Goal: Transaction & Acquisition: Purchase product/service

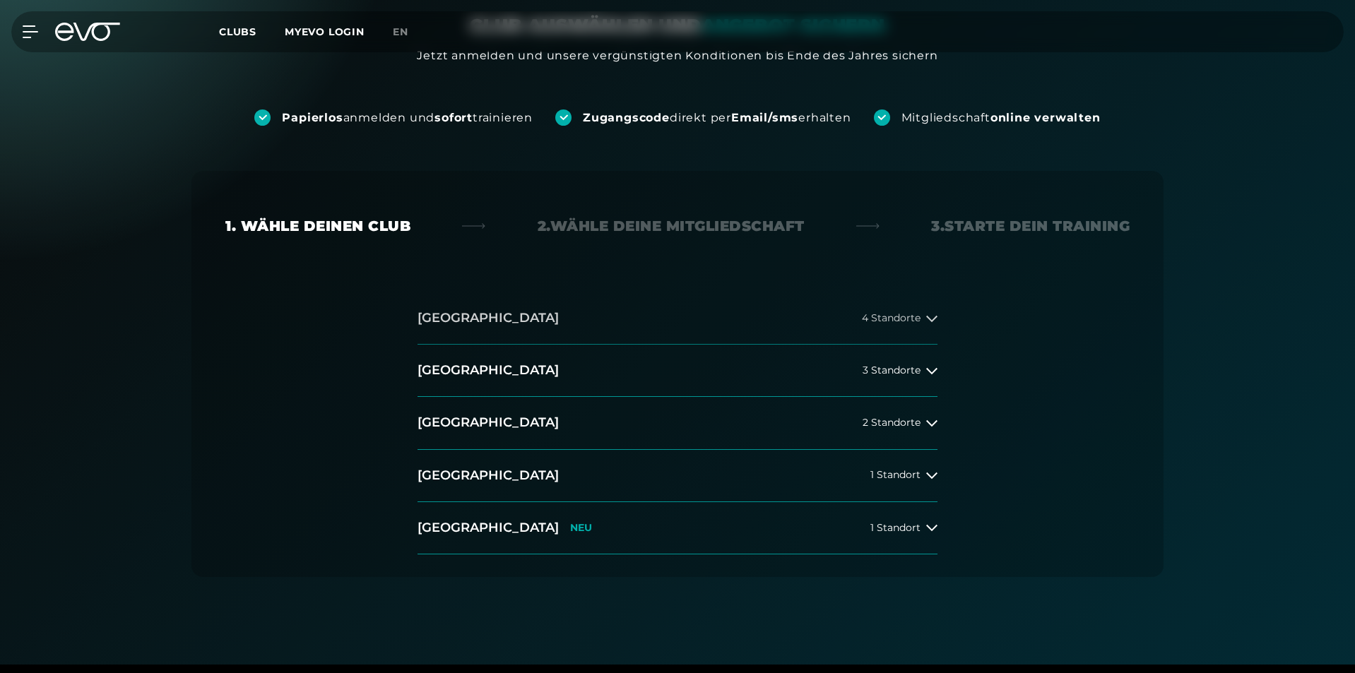
scroll to position [141, 0]
click at [553, 304] on button "[GEOGRAPHIC_DATA] 4 Standorte" at bounding box center [677, 318] width 520 height 52
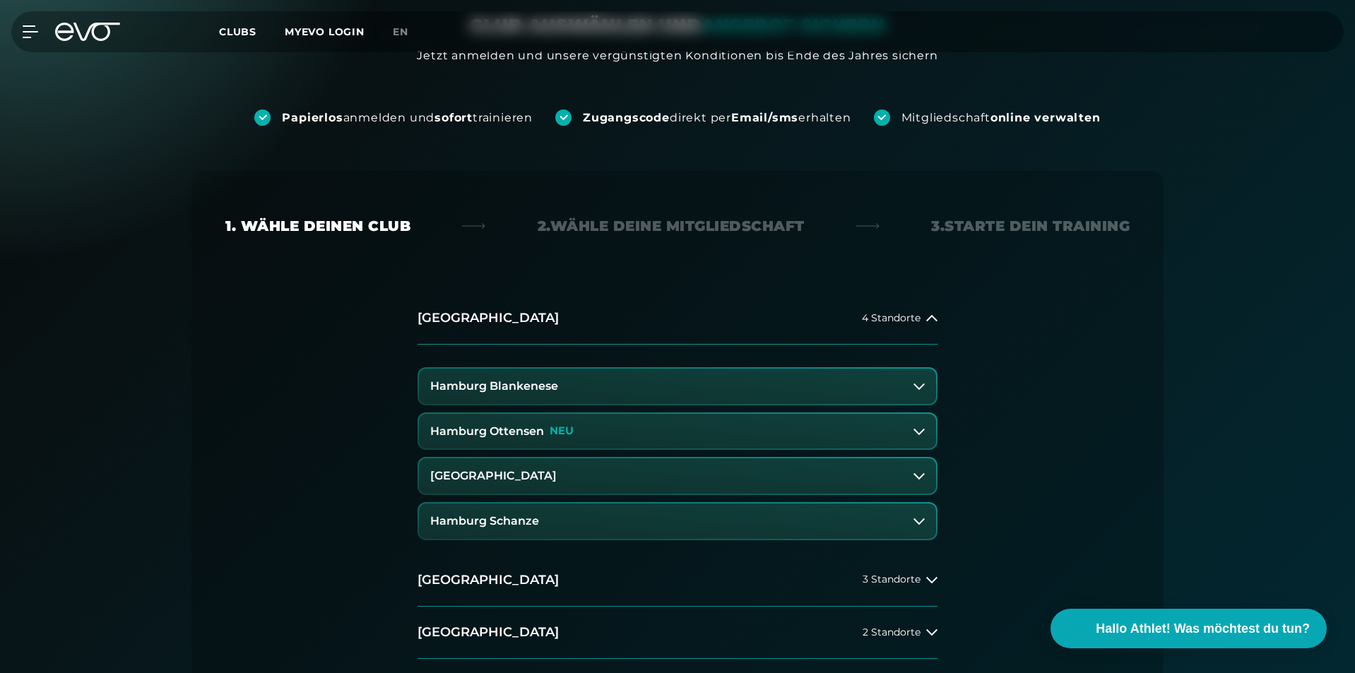
click at [510, 436] on h3 "Hamburg Ottensen" at bounding box center [487, 431] width 114 height 13
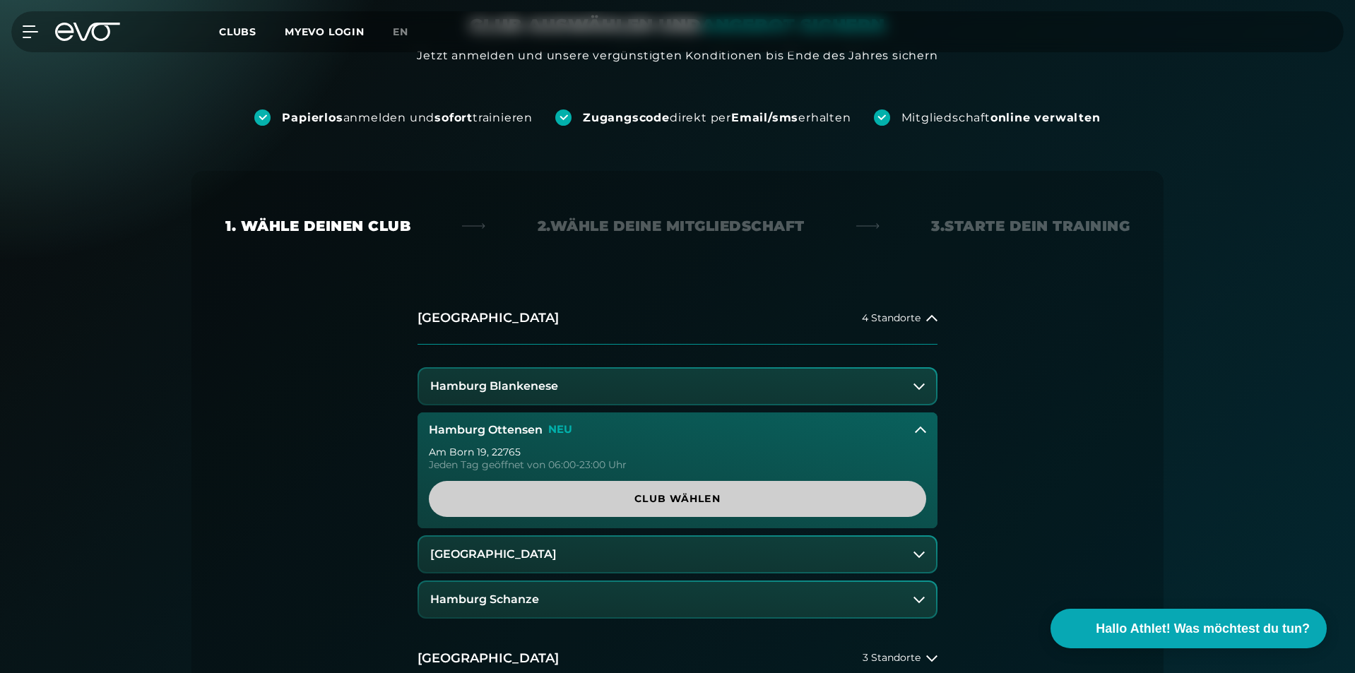
click at [615, 506] on span "Club wählen" at bounding box center [677, 499] width 429 height 15
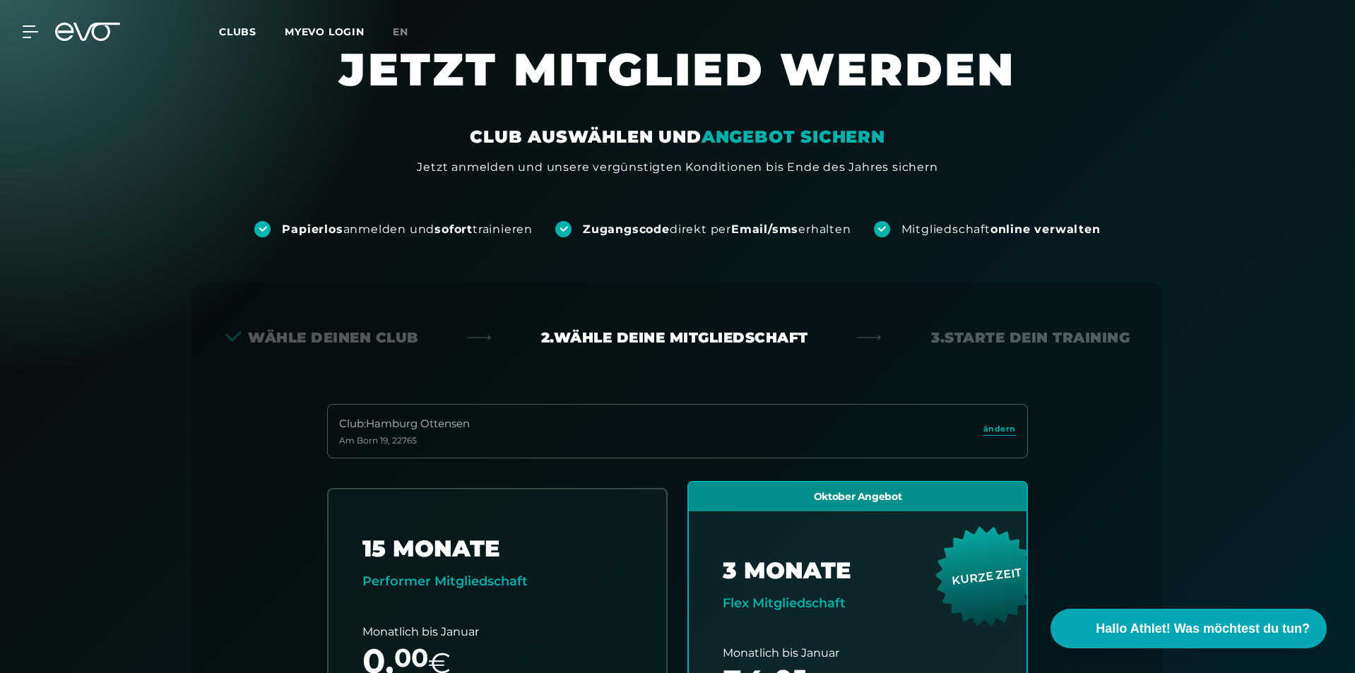
scroll to position [0, 0]
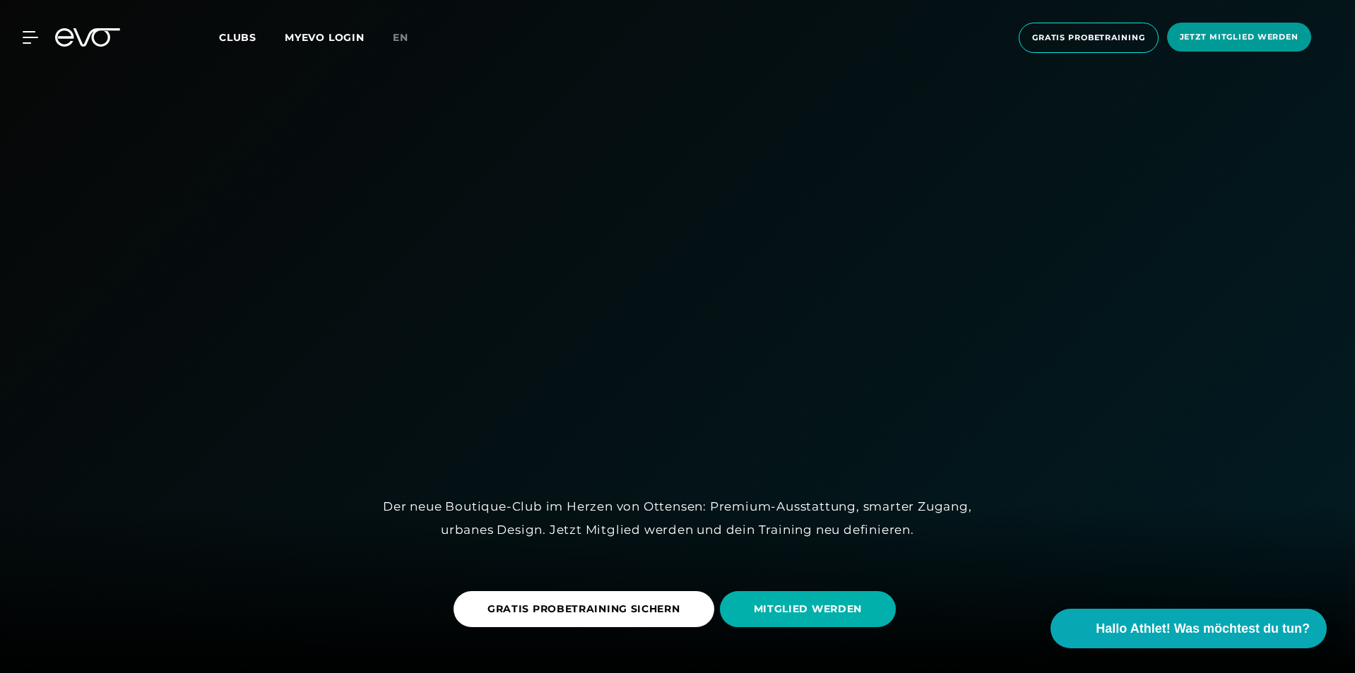
click at [1189, 30] on span "Jetzt Mitglied werden" at bounding box center [1239, 37] width 144 height 29
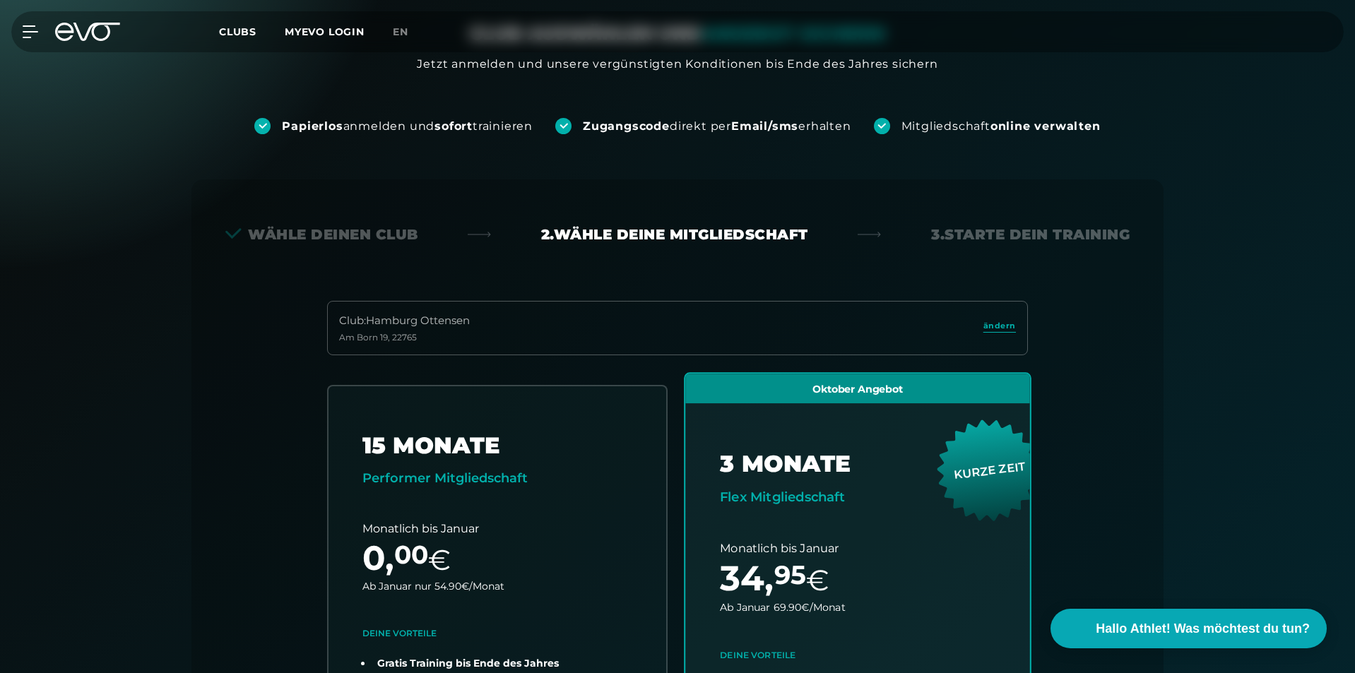
scroll to position [100, 0]
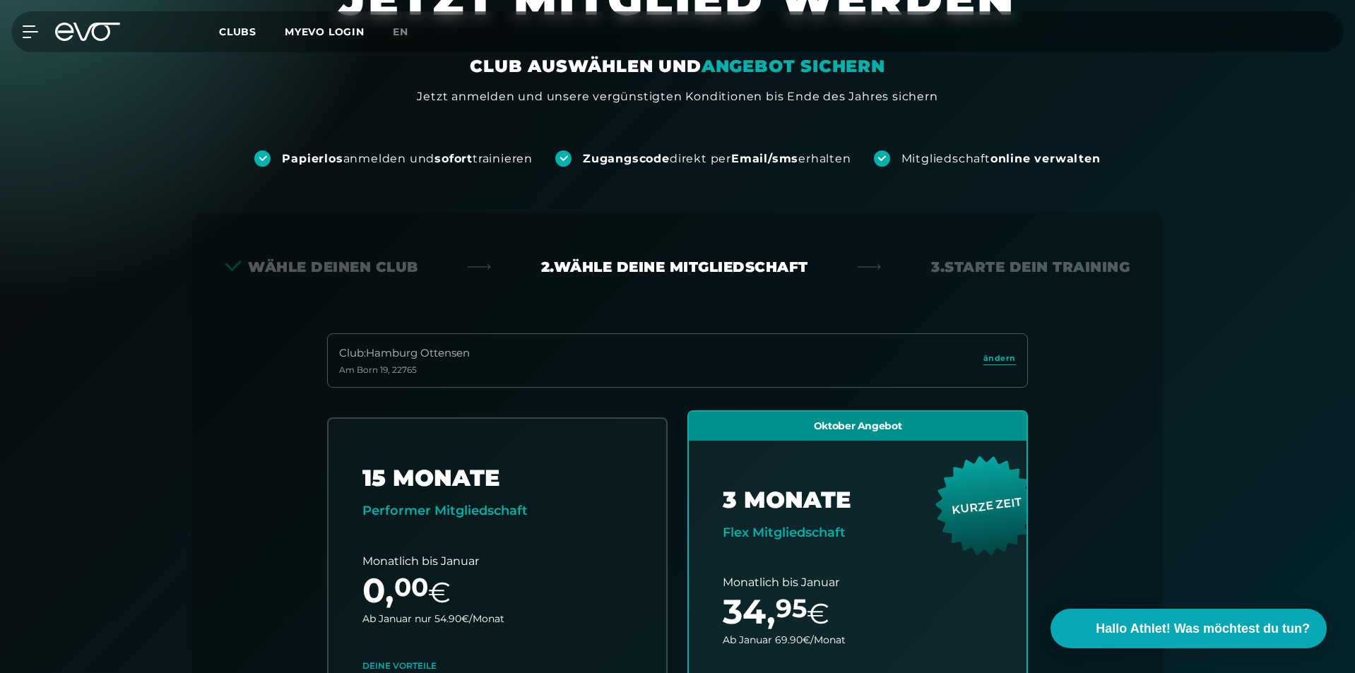
click at [579, 362] on div "Club : Hamburg Ottensen [STREET_ADDRESS]" at bounding box center [677, 360] width 701 height 54
drag, startPoint x: 999, startPoint y: 353, endPoint x: 985, endPoint y: 357, distance: 14.1
click at [998, 353] on span "ändern" at bounding box center [999, 358] width 32 height 12
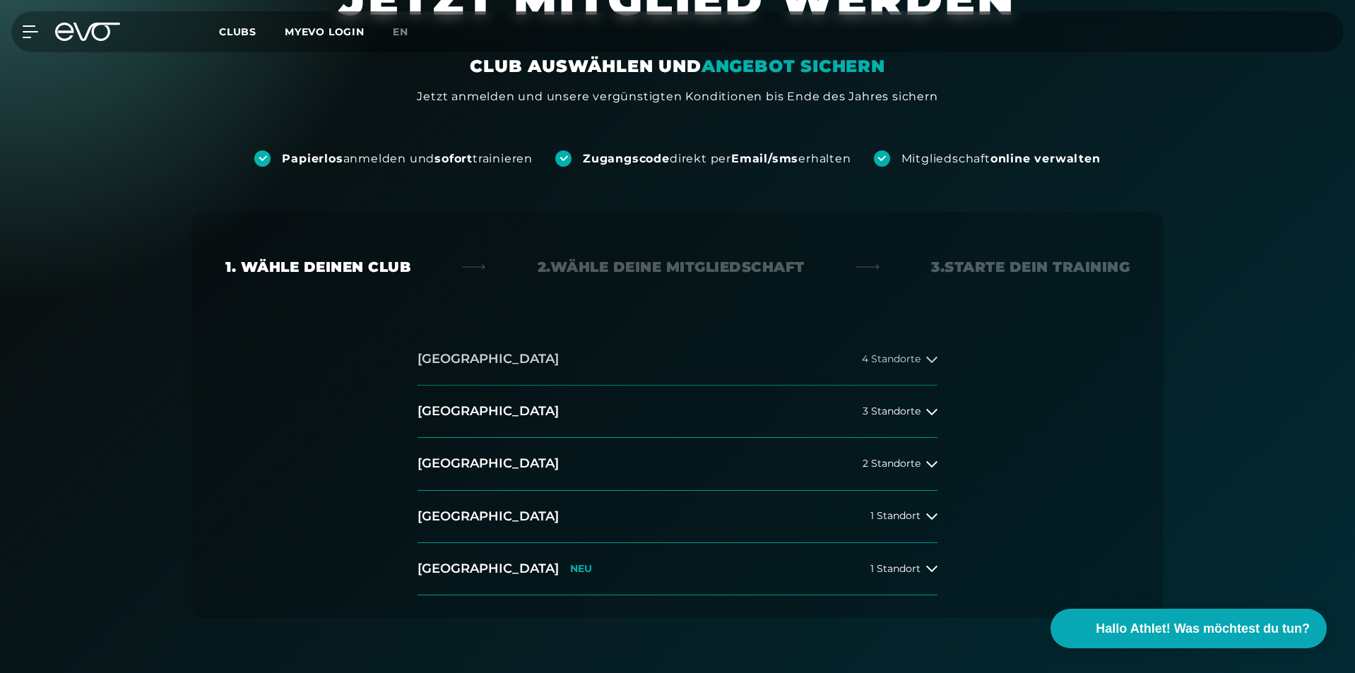
click at [518, 344] on button "[GEOGRAPHIC_DATA] 4 Standorte" at bounding box center [677, 359] width 520 height 52
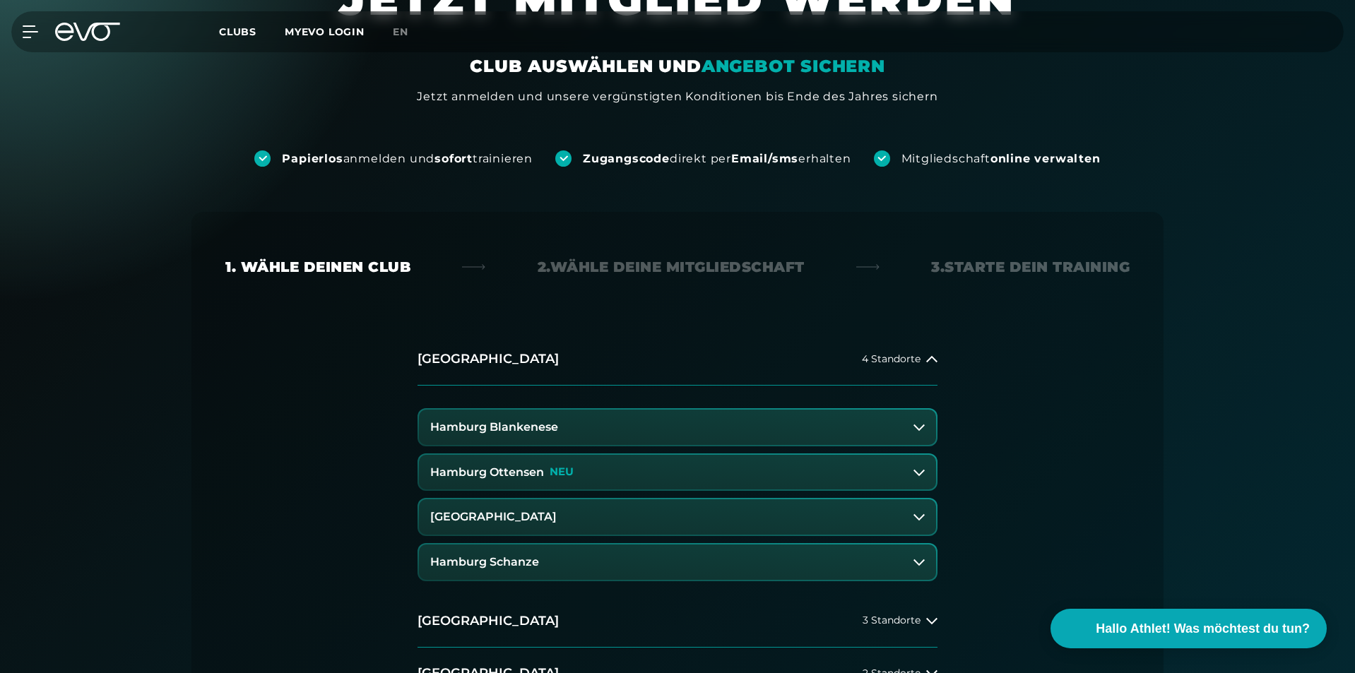
click at [525, 560] on h3 "Hamburg Schanze" at bounding box center [484, 562] width 109 height 13
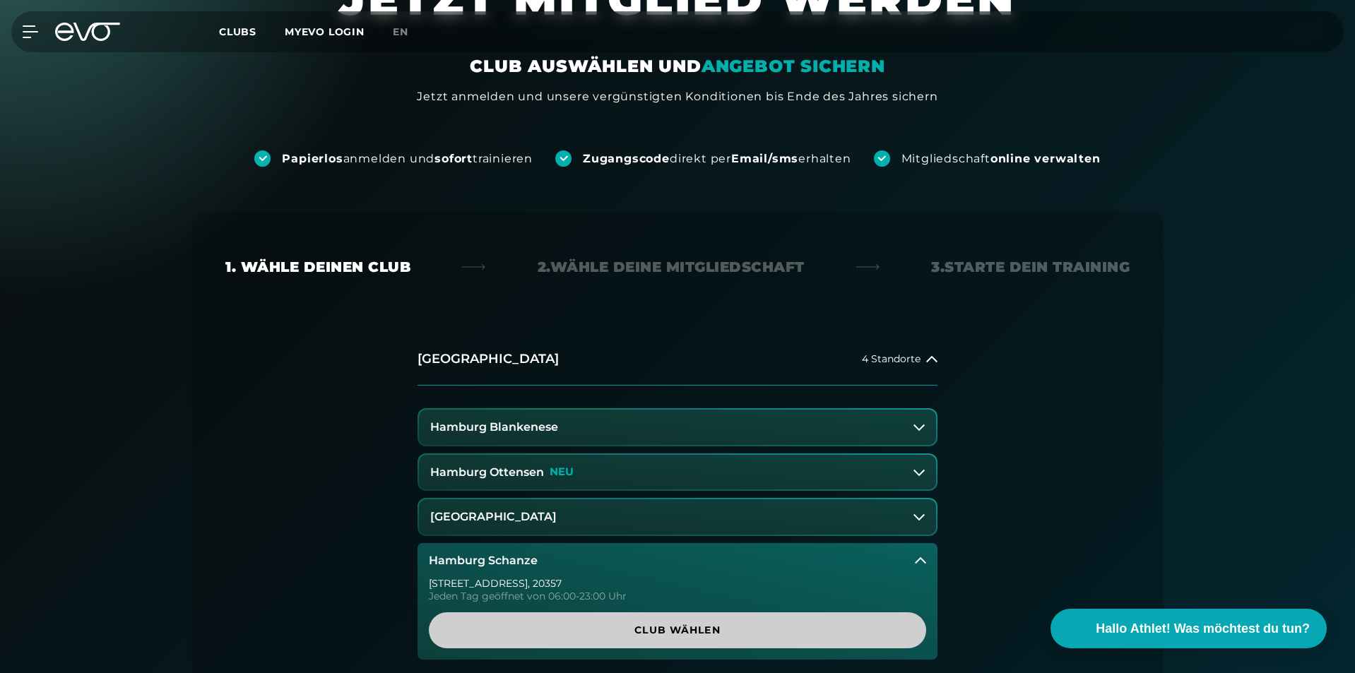
click at [539, 616] on span "Club wählen" at bounding box center [677, 630] width 497 height 36
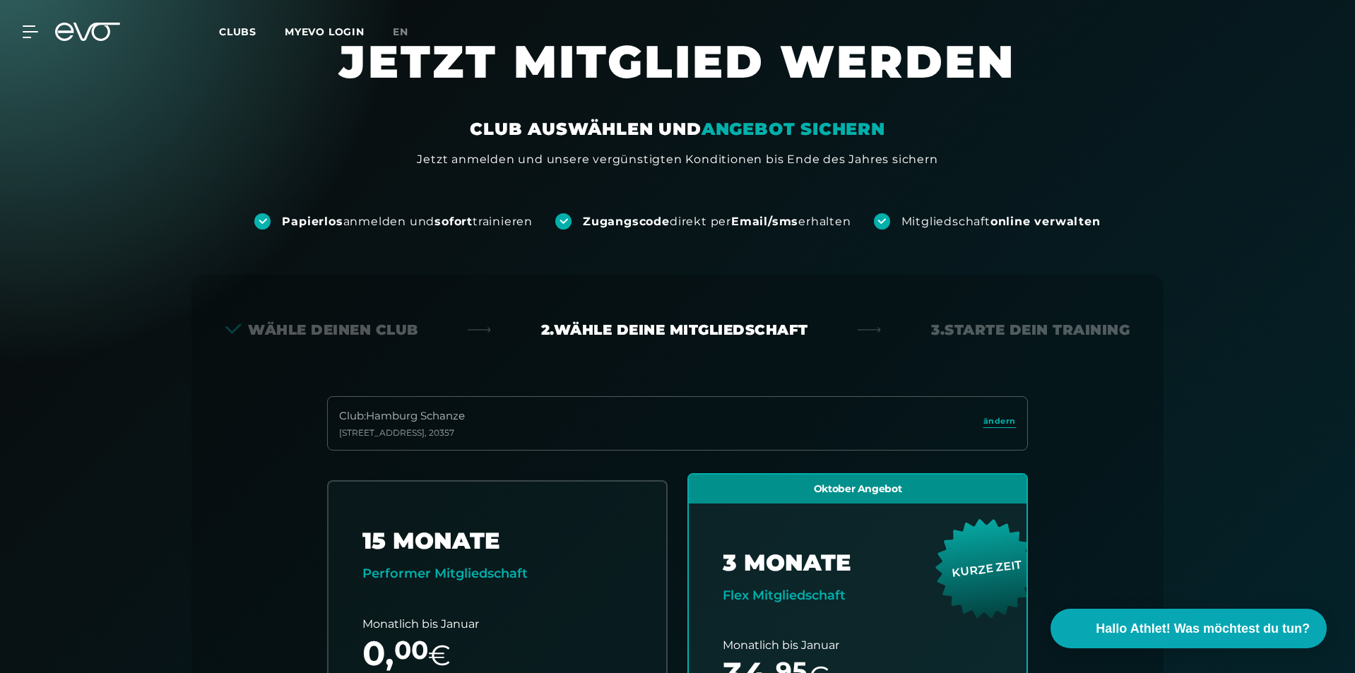
scroll to position [30, 0]
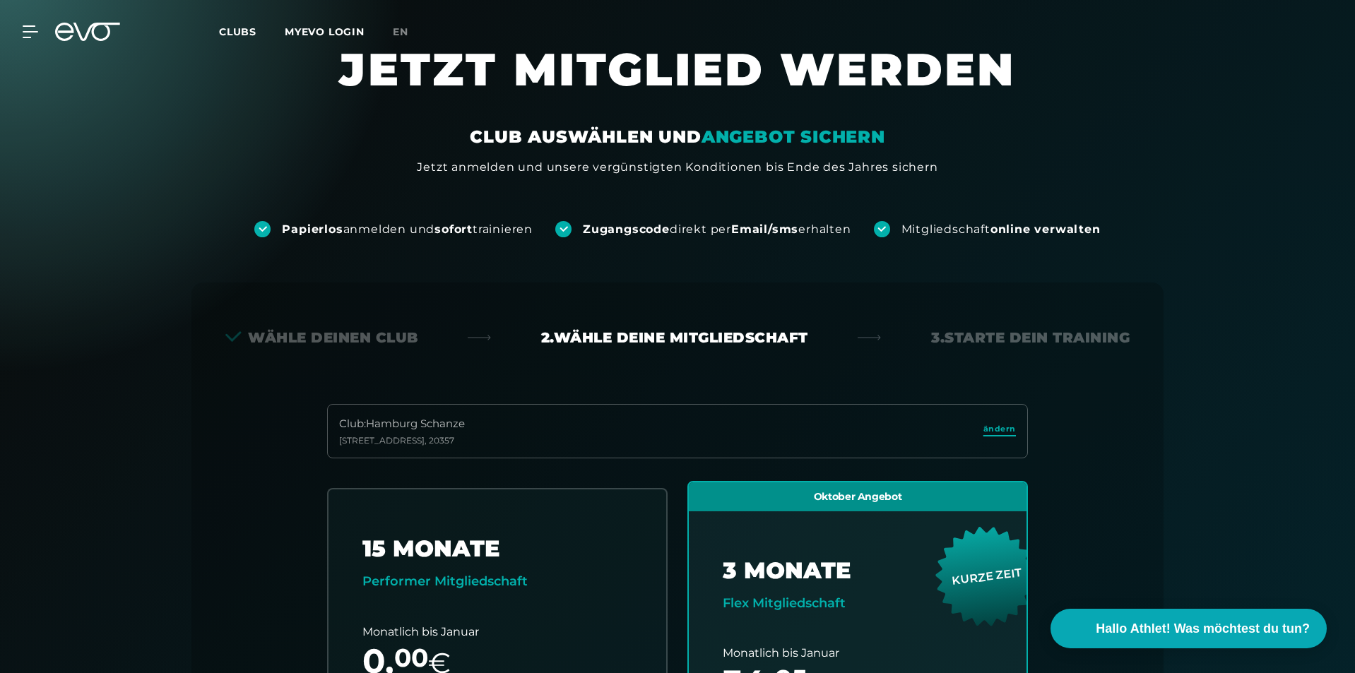
drag, startPoint x: 1000, startPoint y: 417, endPoint x: 997, endPoint y: 425, distance: 8.5
click at [1000, 419] on div "Club : Hamburg [STREET_ADDRESS]" at bounding box center [677, 431] width 701 height 54
click at [997, 425] on span "ändern" at bounding box center [999, 429] width 32 height 12
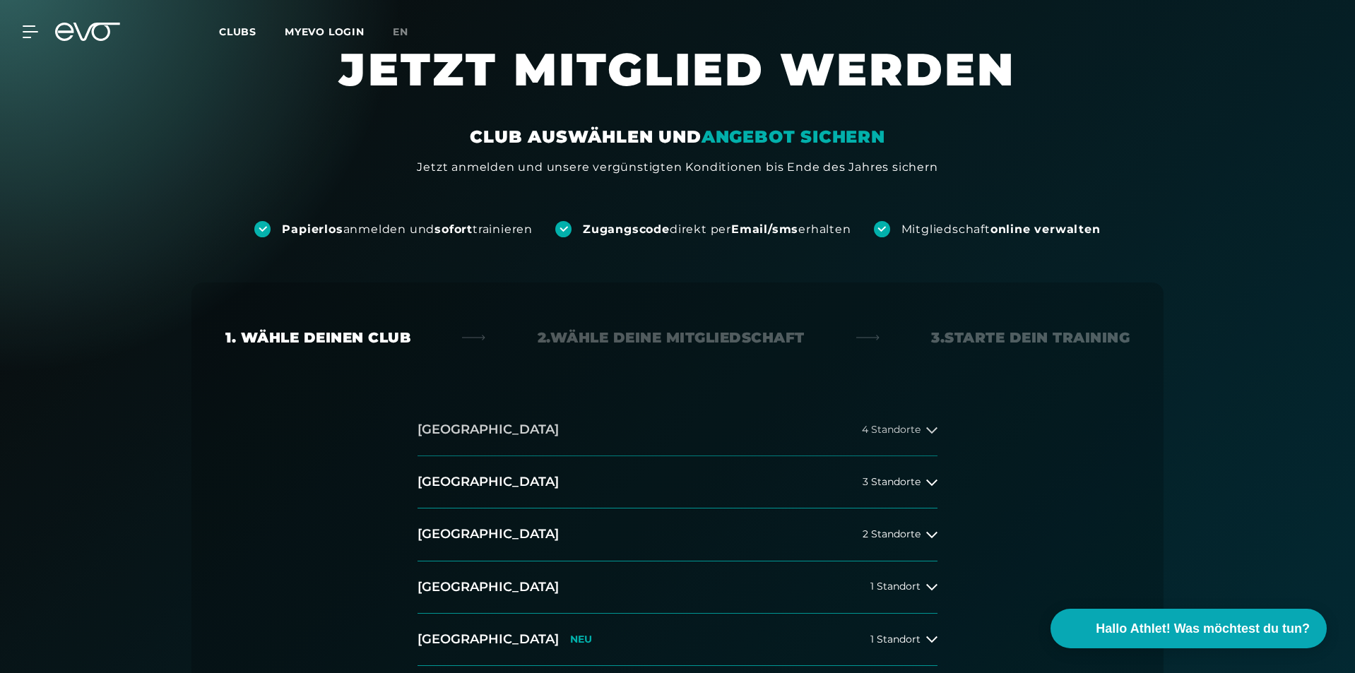
click at [544, 439] on button "[GEOGRAPHIC_DATA] 4 Standorte" at bounding box center [677, 430] width 520 height 52
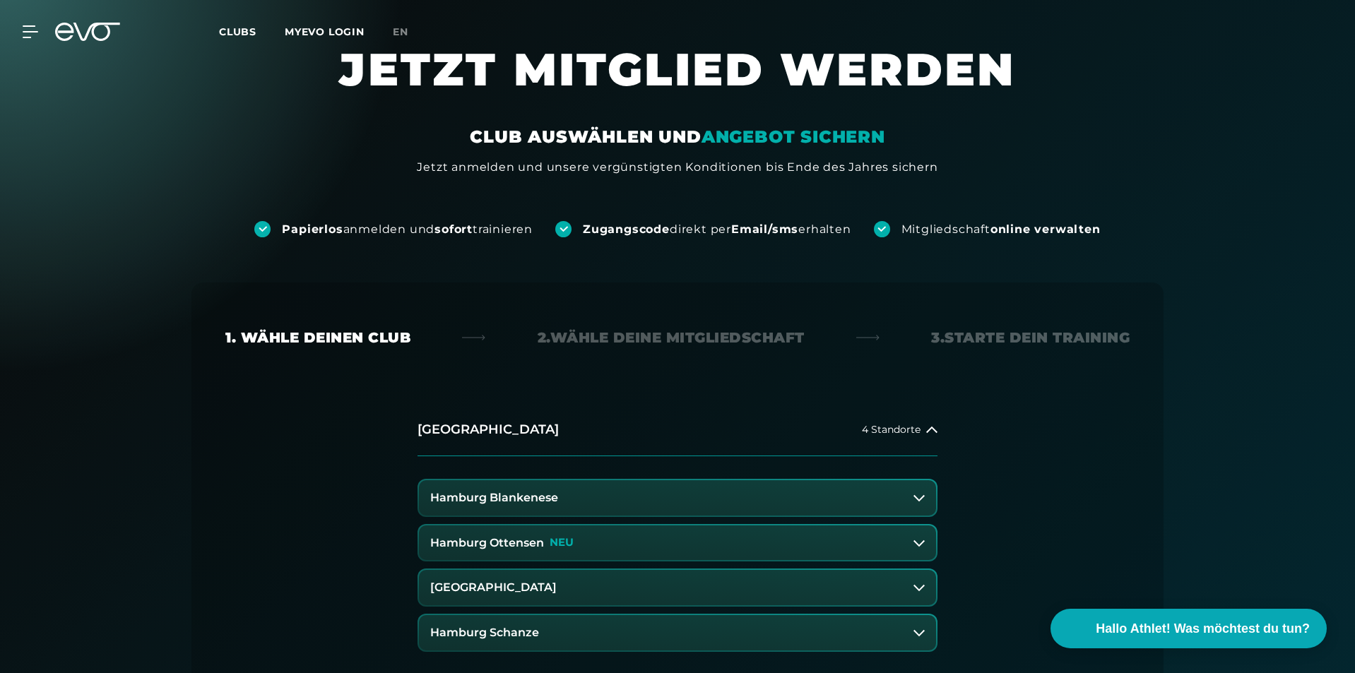
click at [513, 540] on h3 "Hamburg Ottensen" at bounding box center [487, 543] width 114 height 13
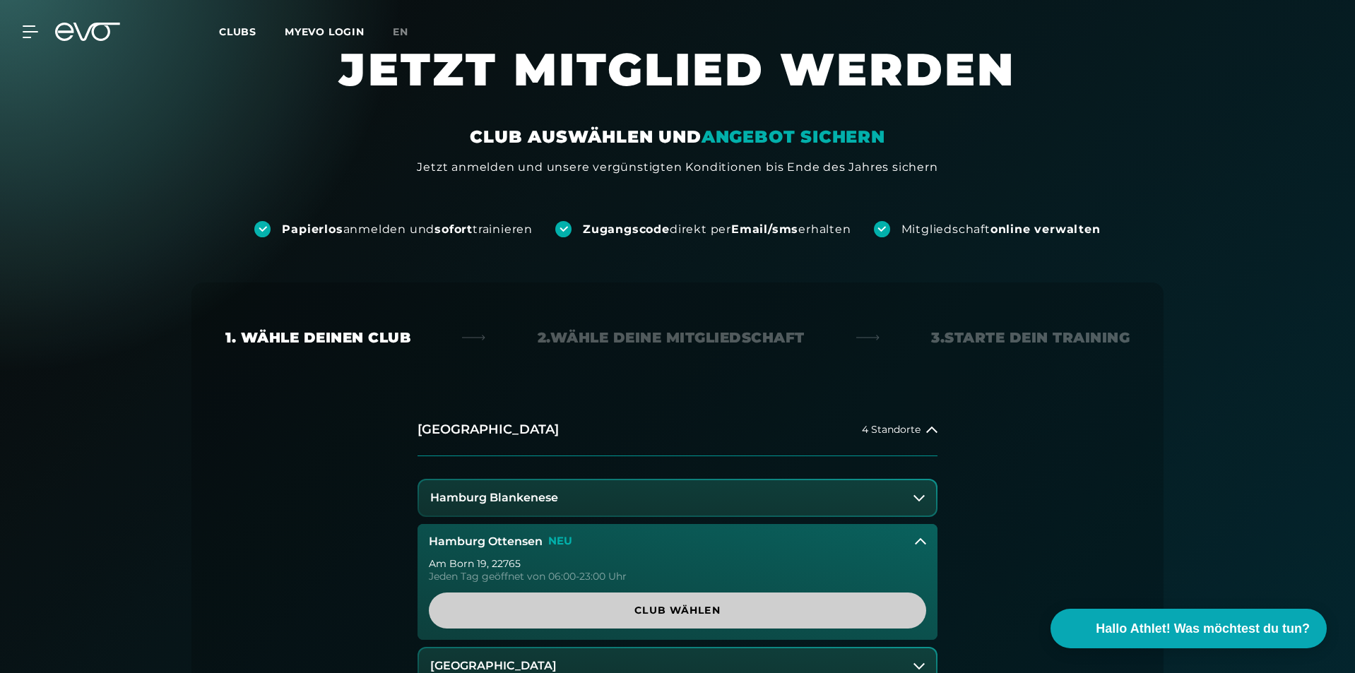
click at [642, 607] on span "Club wählen" at bounding box center [677, 610] width 429 height 15
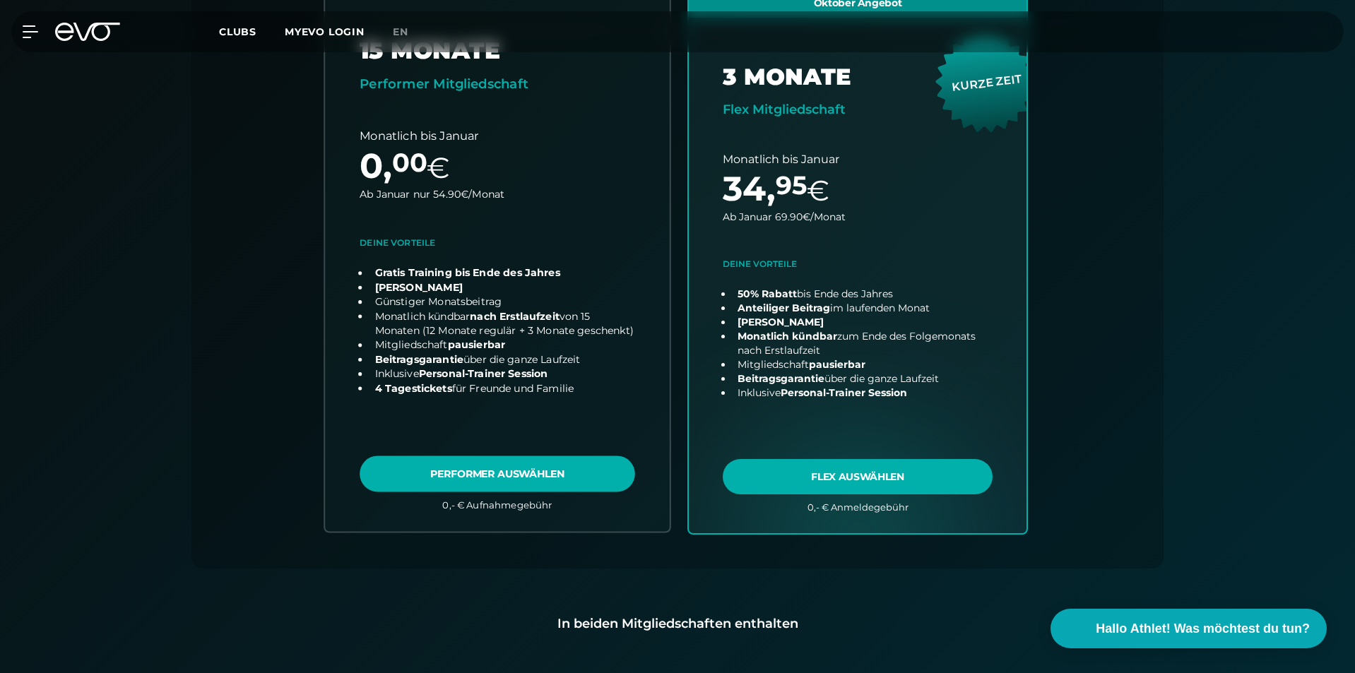
scroll to position [524, 0]
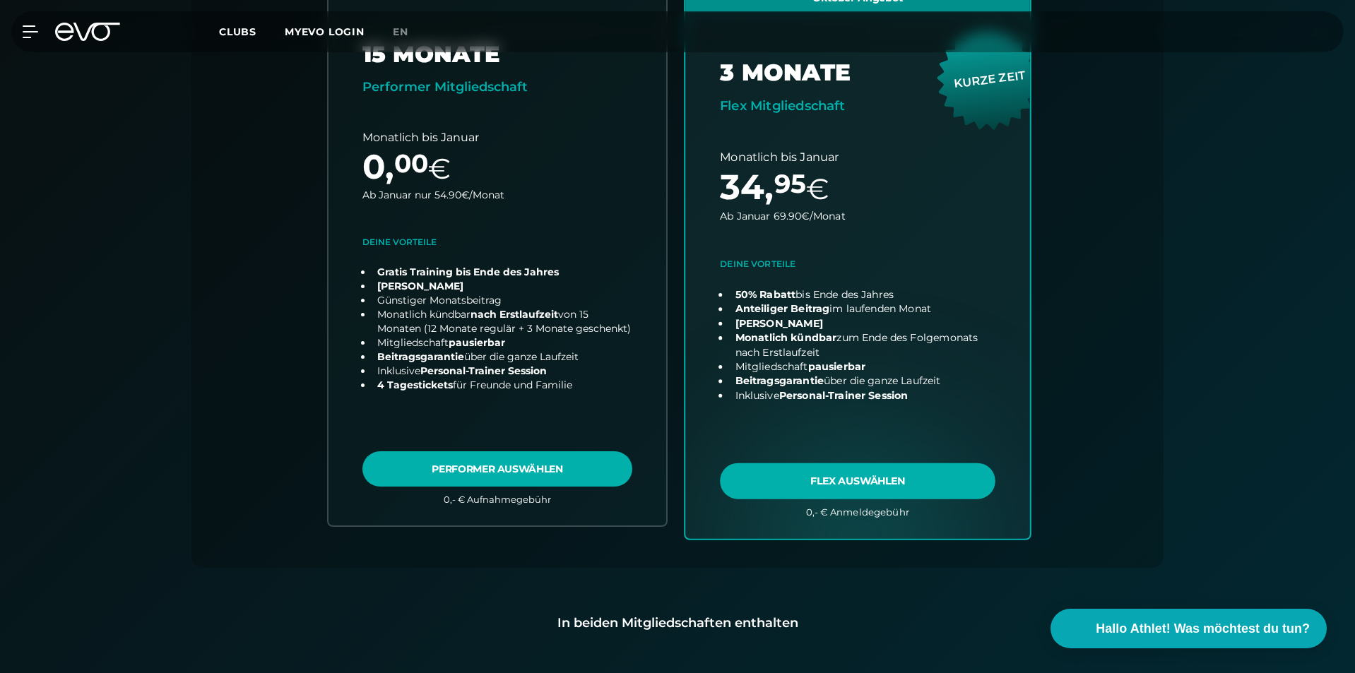
click at [898, 490] on link "choose plan" at bounding box center [857, 260] width 345 height 556
